Goal: Information Seeking & Learning: Learn about a topic

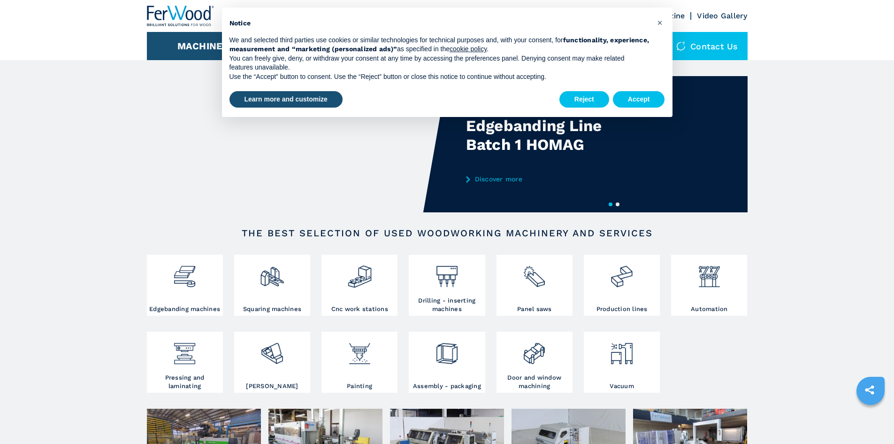
click at [642, 90] on div "Reject Accept" at bounding box center [612, 99] width 106 height 21
click at [632, 103] on button "Accept" at bounding box center [639, 99] width 52 height 17
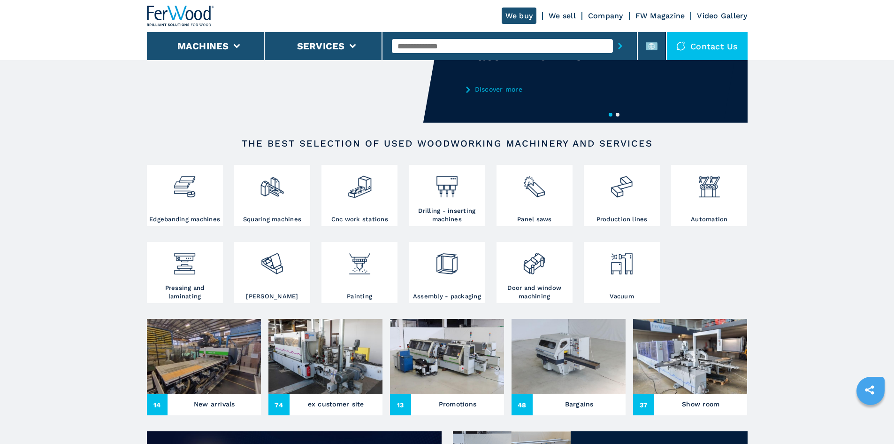
scroll to position [94, 0]
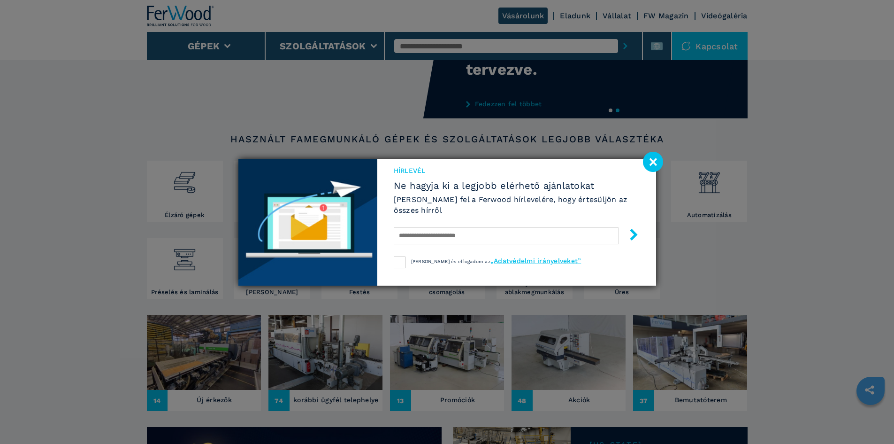
click at [655, 163] on image at bounding box center [653, 162] width 20 height 20
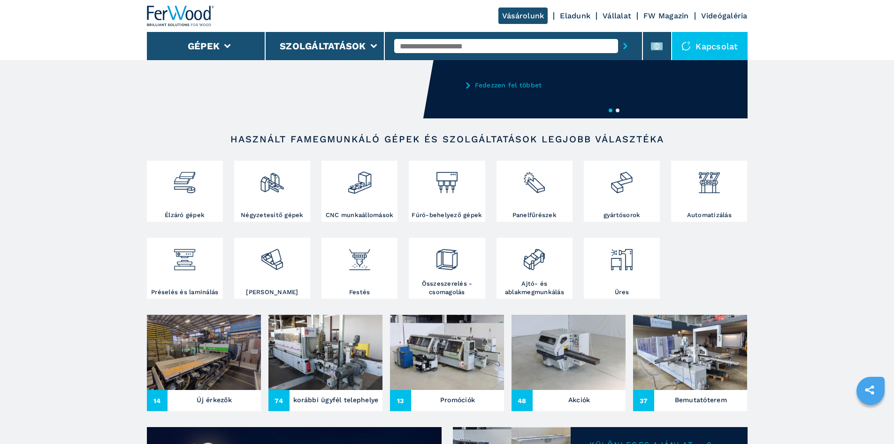
click at [696, 43] on div at bounding box center [688, 45] width 14 height 9
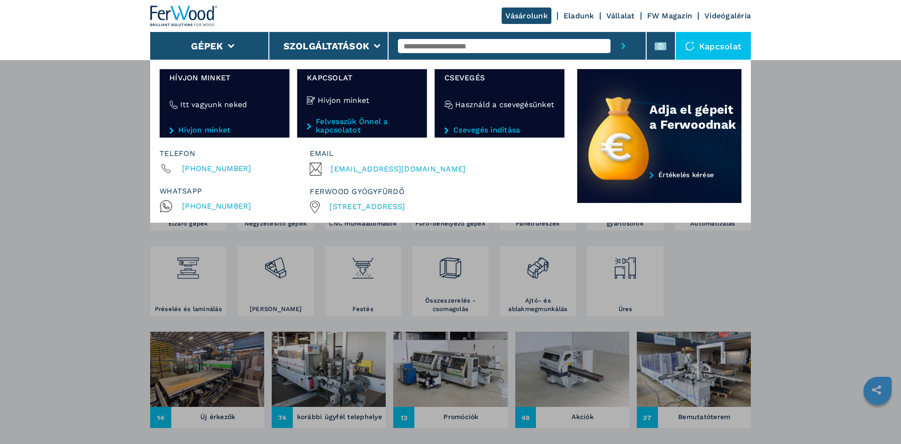
click at [360, 205] on font "[STREET_ADDRESS]" at bounding box center [367, 206] width 76 height 9
click at [805, 211] on div "Gépek Élzáró gépek Négyzetesítő gépek CNC munkaállomások Fúró-behelyező gépek P…" at bounding box center [450, 282] width 901 height 444
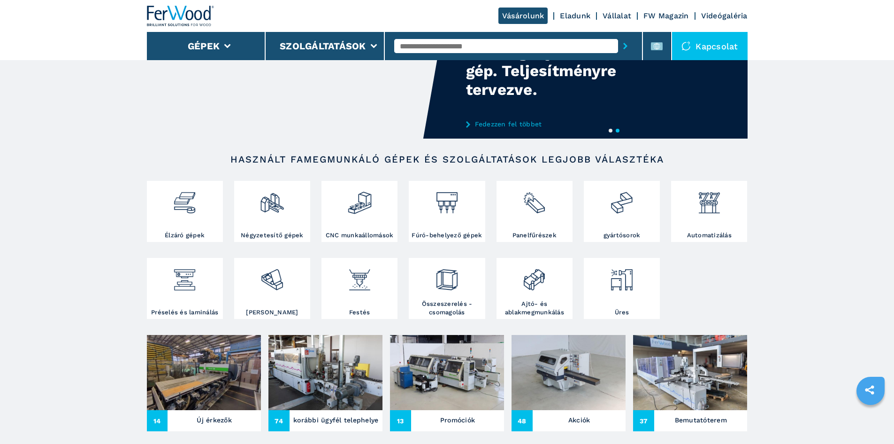
scroll to position [0, 0]
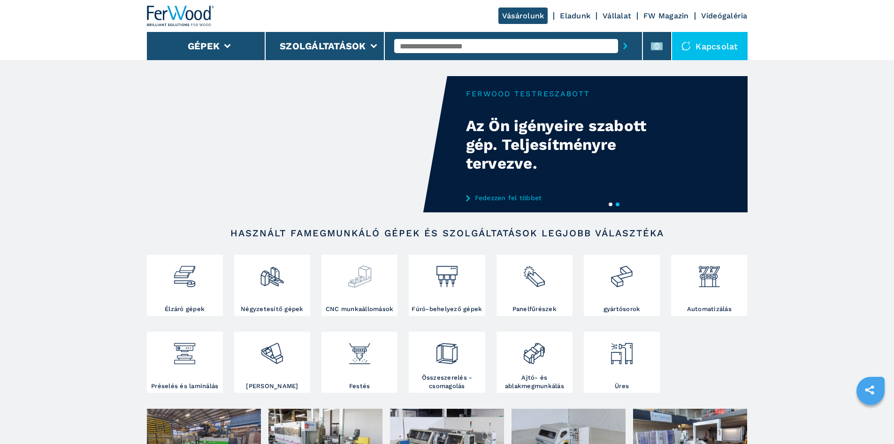
click at [352, 288] on img at bounding box center [359, 273] width 25 height 32
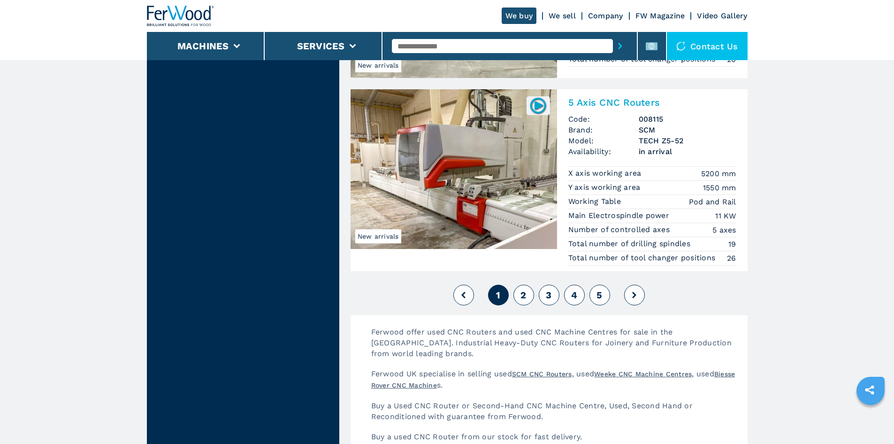
scroll to position [2253, 0]
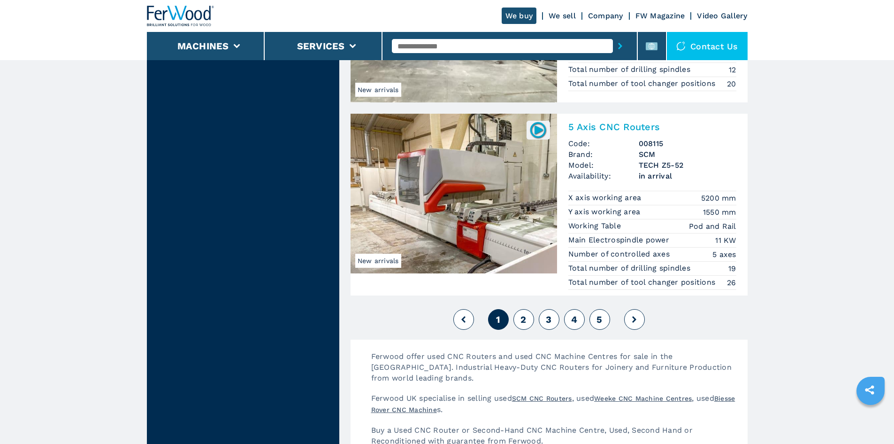
click at [523, 315] on span "2" at bounding box center [523, 319] width 6 height 11
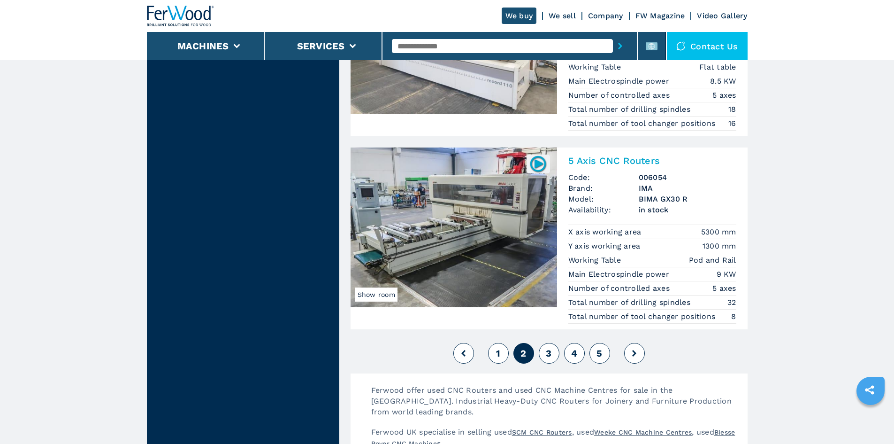
scroll to position [2206, 0]
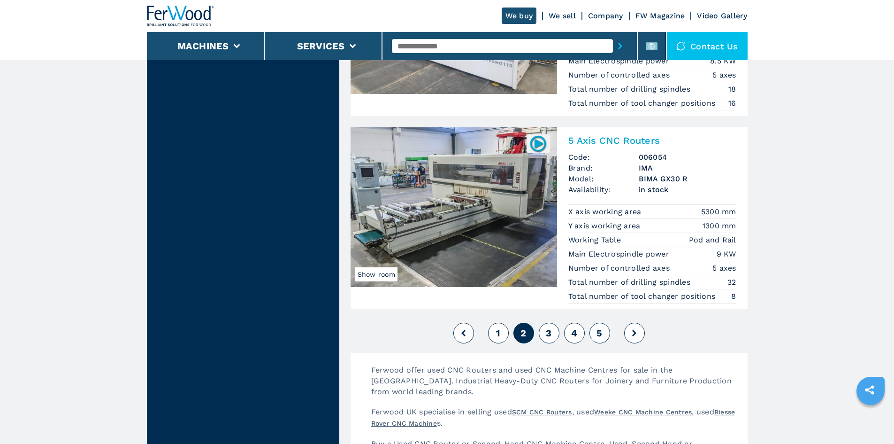
click at [641, 332] on button at bounding box center [634, 332] width 21 height 21
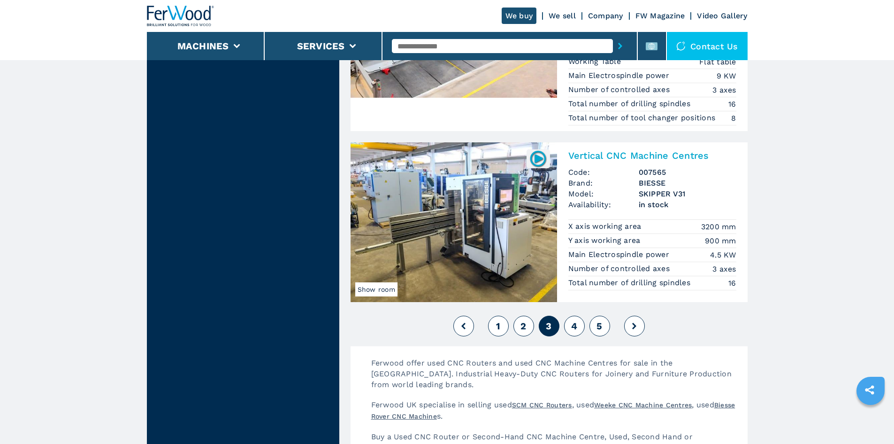
scroll to position [2347, 0]
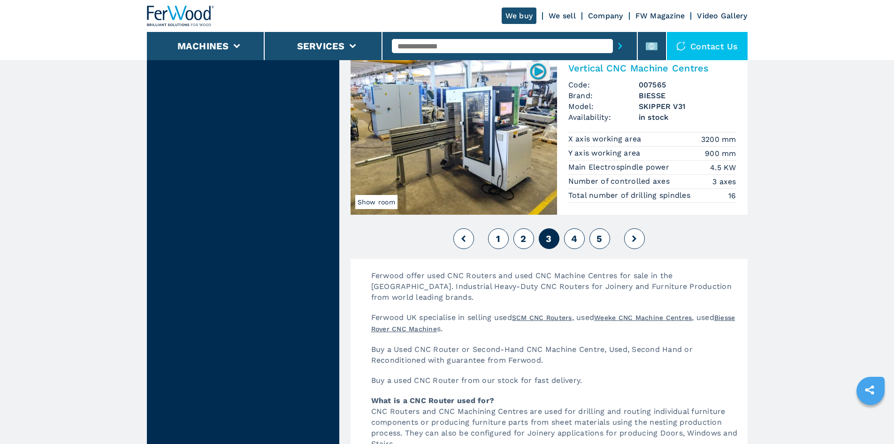
click at [641, 245] on button at bounding box center [634, 238] width 21 height 21
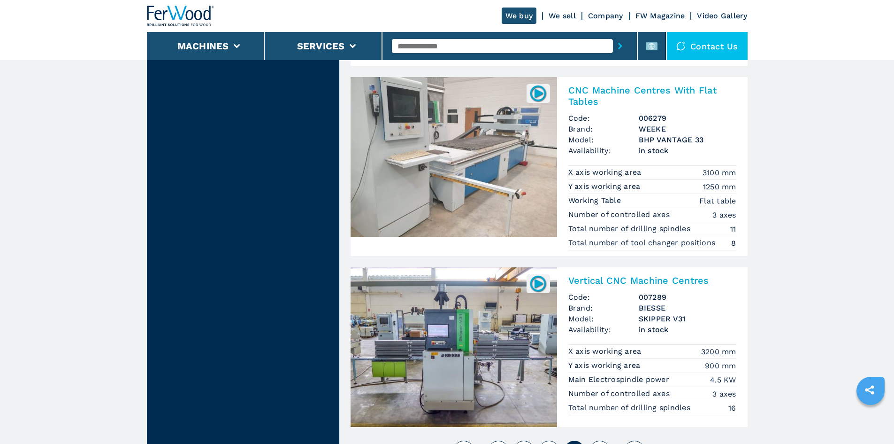
scroll to position [2206, 0]
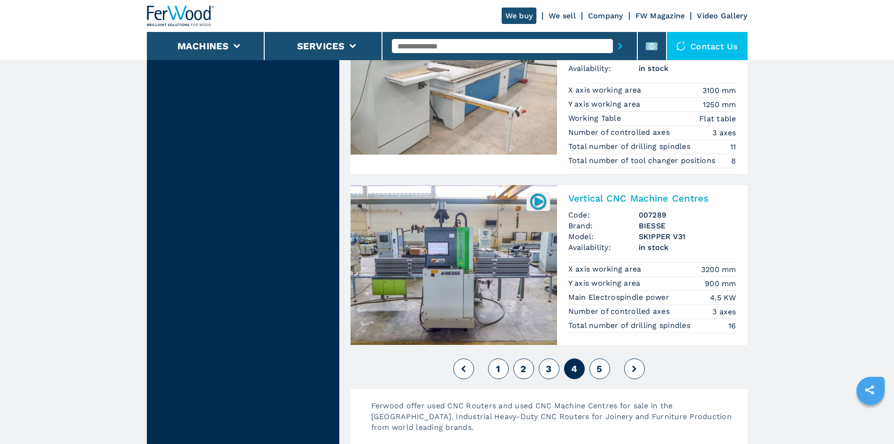
click at [636, 370] on icon at bounding box center [634, 368] width 4 height 7
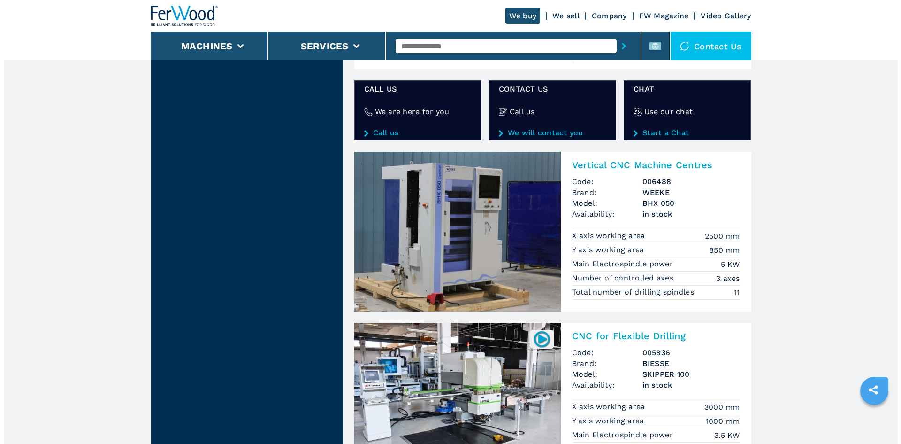
scroll to position [937, 0]
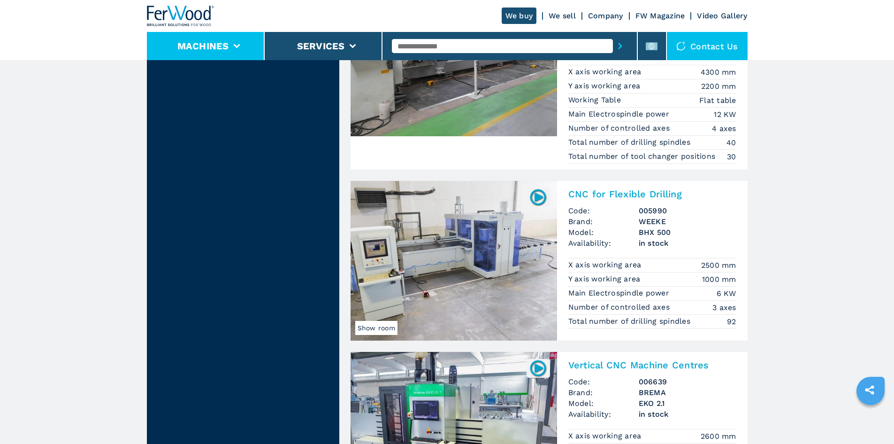
click at [230, 54] on li "Machines" at bounding box center [206, 46] width 118 height 28
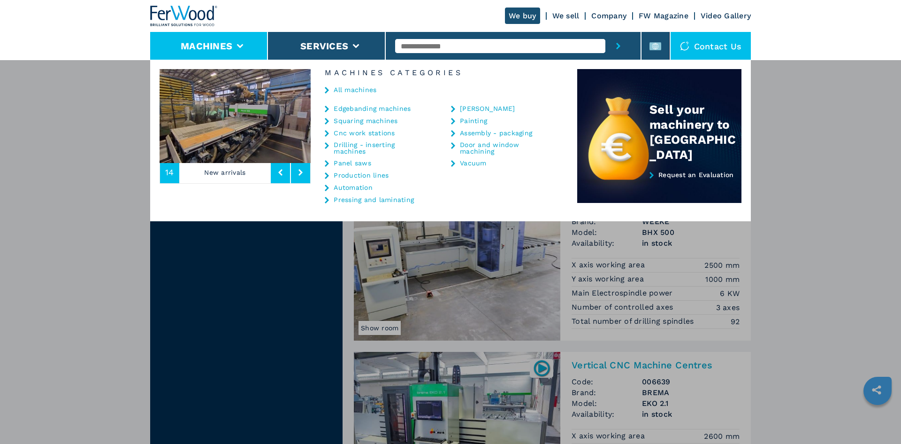
click at [493, 146] on link "Door and window machining" at bounding box center [507, 147] width 94 height 13
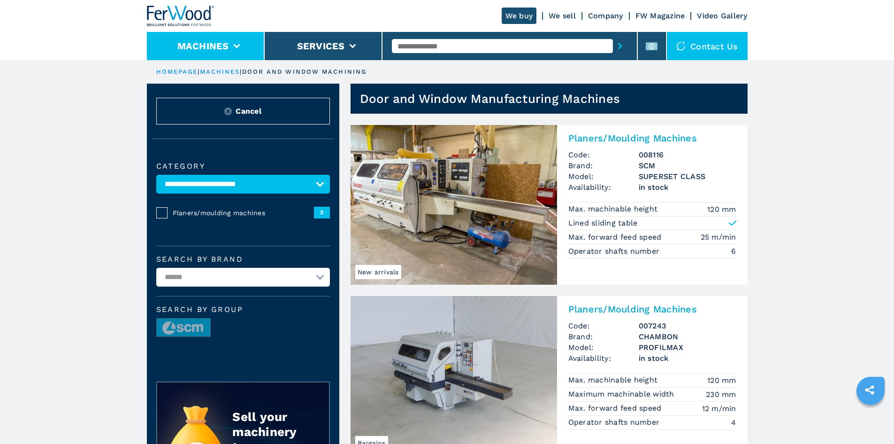
click at [184, 42] on button "Machines" at bounding box center [203, 45] width 52 height 11
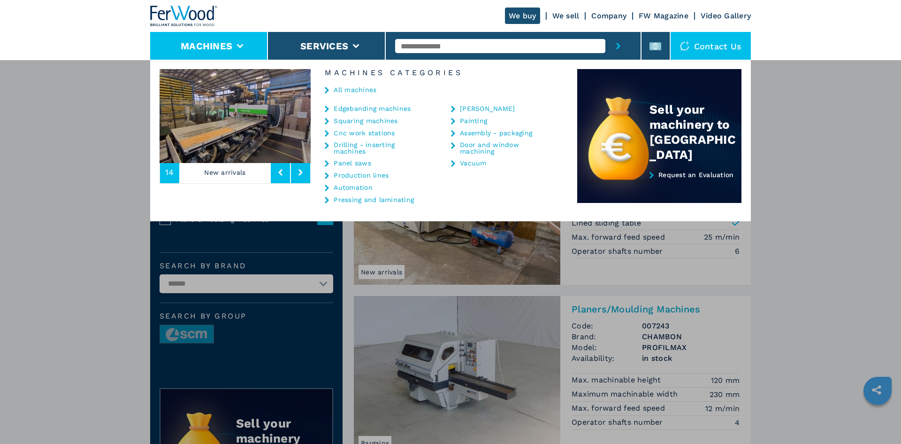
click at [355, 175] on link "Production lines" at bounding box center [361, 175] width 55 height 7
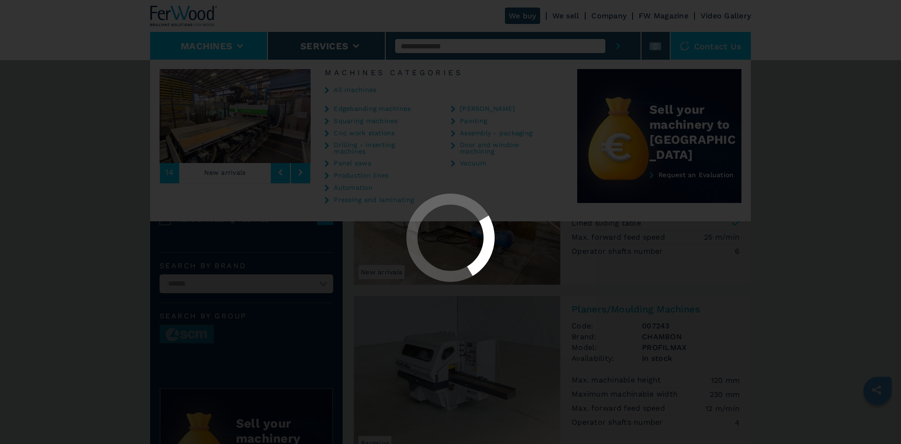
select select "**********"
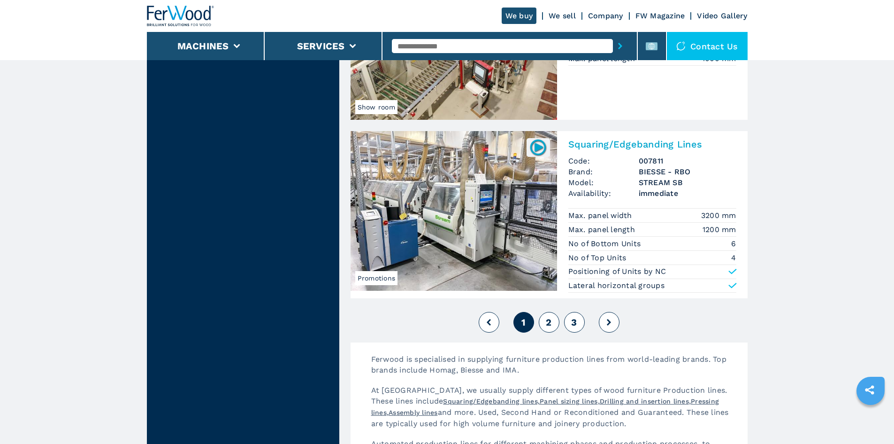
scroll to position [2018, 0]
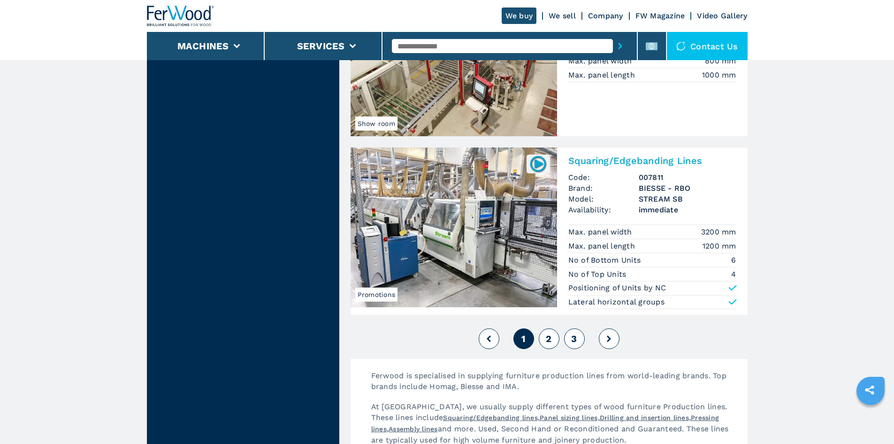
click at [536, 341] on div "1 2 3" at bounding box center [549, 338] width 397 height 25
click at [543, 341] on button "2" at bounding box center [549, 338] width 21 height 21
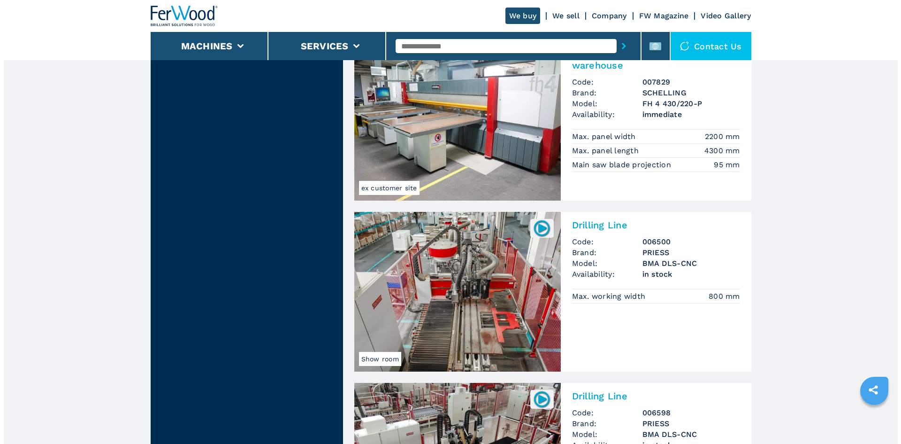
scroll to position [1314, 0]
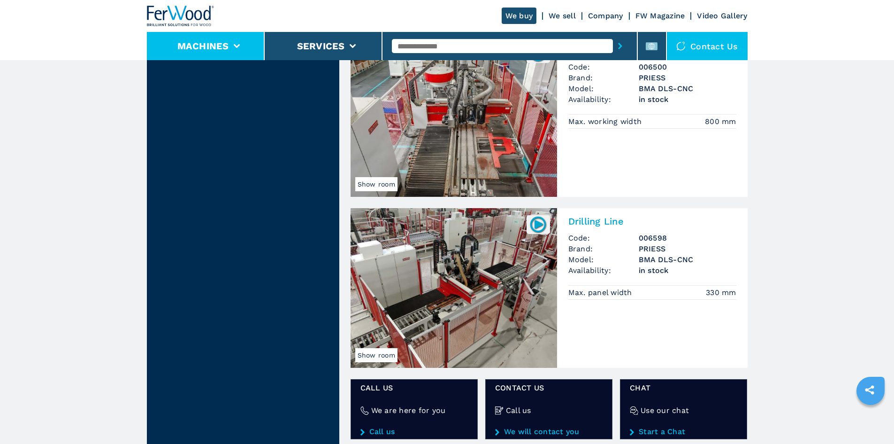
click at [207, 36] on li "Machines" at bounding box center [206, 46] width 118 height 28
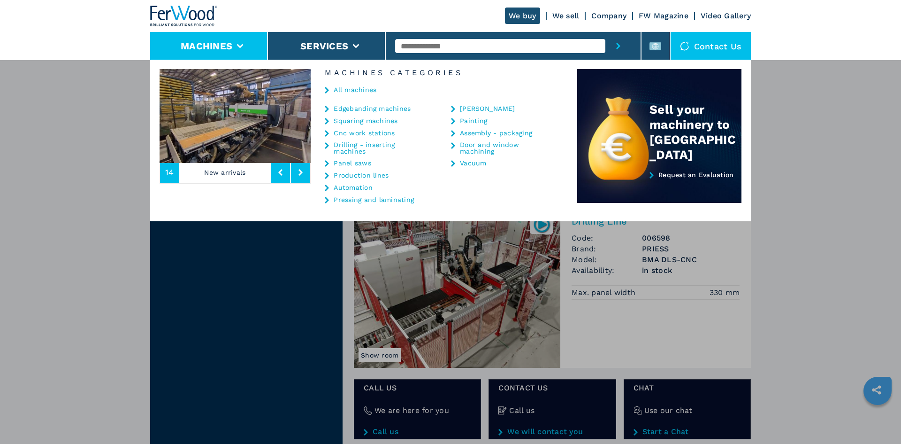
click at [389, 199] on link "Pressing and laminating" at bounding box center [374, 199] width 80 height 7
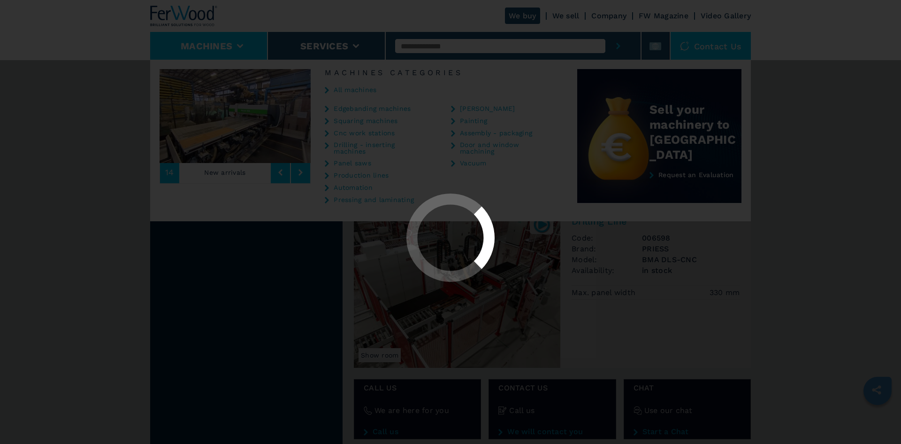
scroll to position [0, 0]
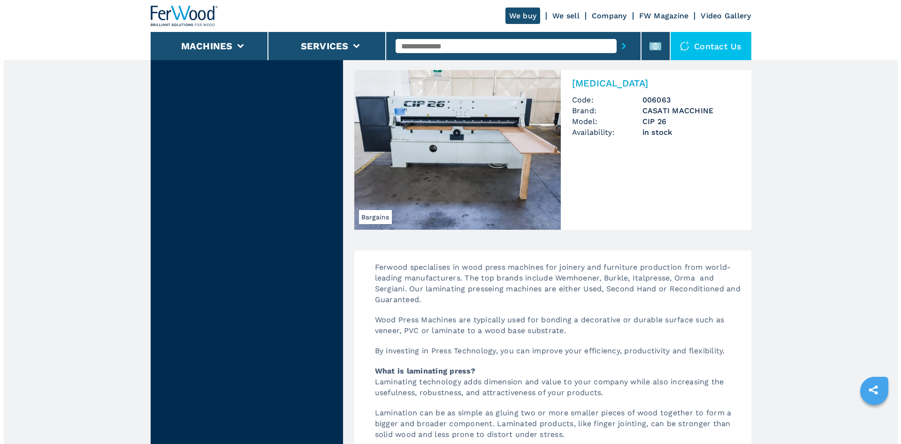
scroll to position [1877, 0]
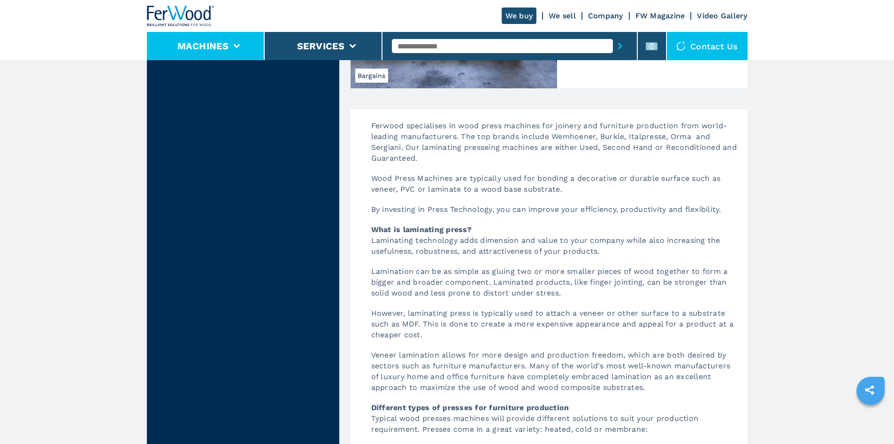
click at [206, 42] on button "Machines" at bounding box center [203, 45] width 52 height 11
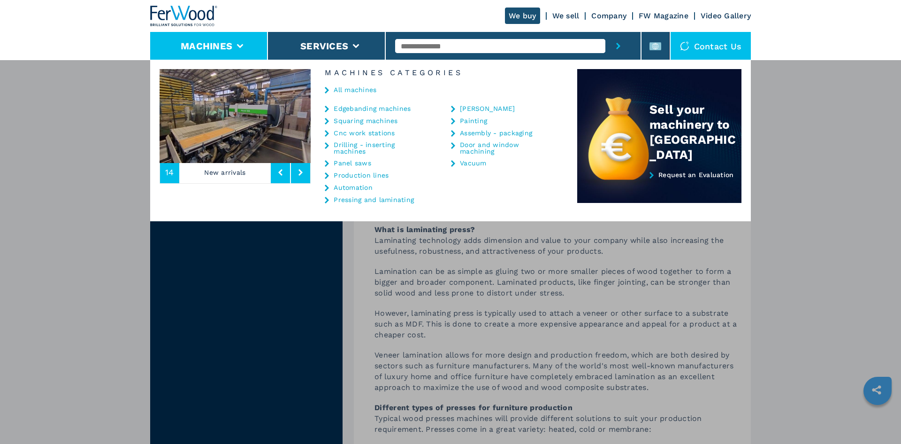
click at [380, 122] on link "Squaring machines" at bounding box center [366, 120] width 64 height 7
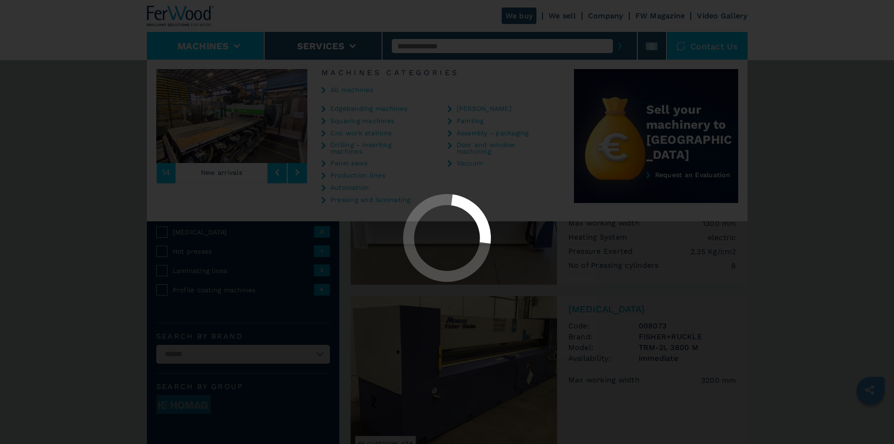
select select "**********"
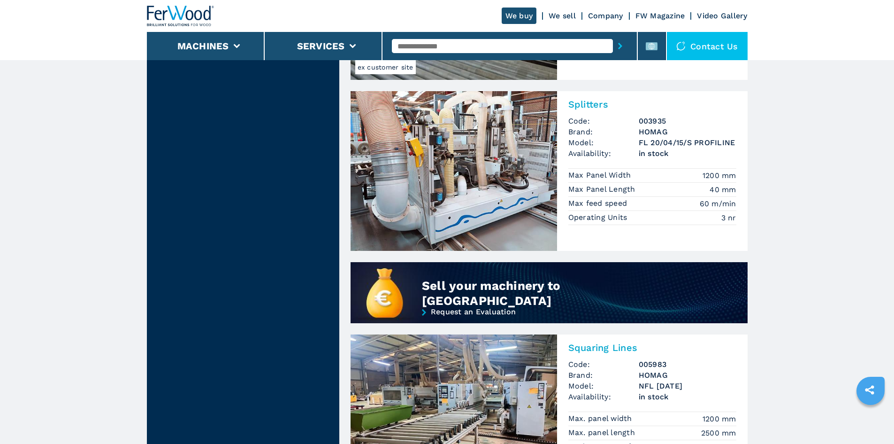
scroll to position [704, 0]
